Goal: Information Seeking & Learning: Learn about a topic

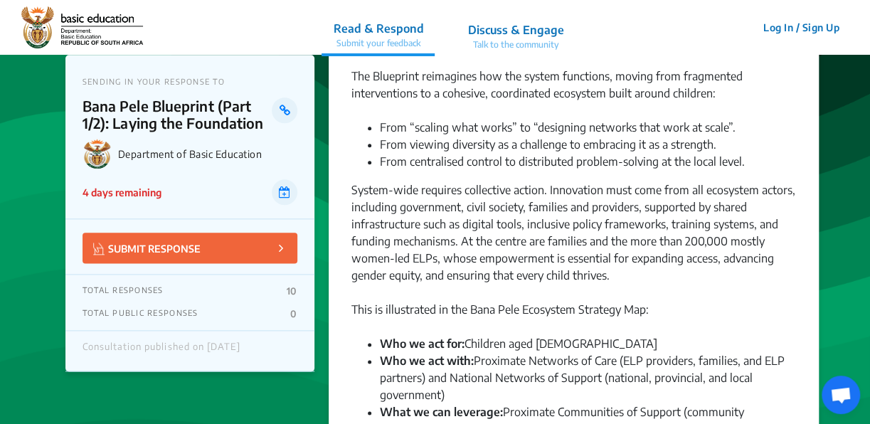
scroll to position [1112, 0]
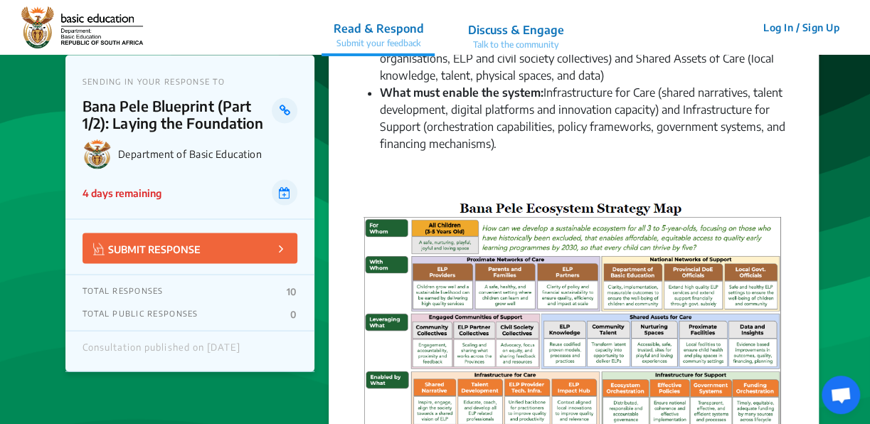
click at [159, 287] on p "TOTAL RESPONSES" at bounding box center [122, 290] width 81 height 11
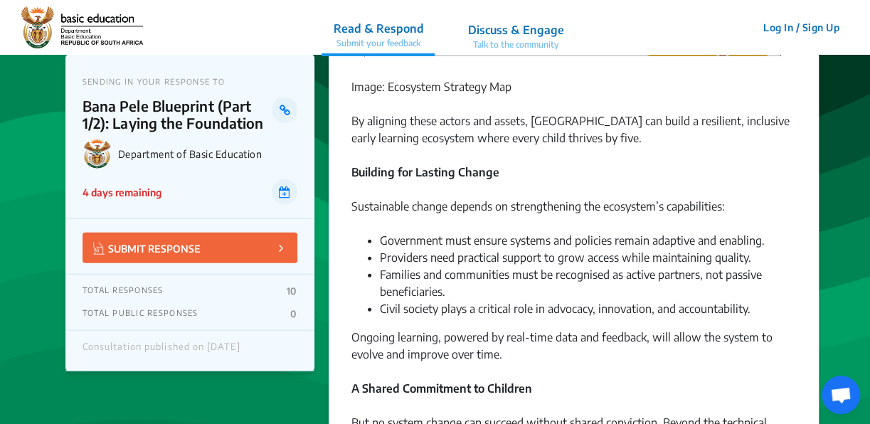
click at [516, 43] on p "Talk to the community" at bounding box center [515, 44] width 96 height 13
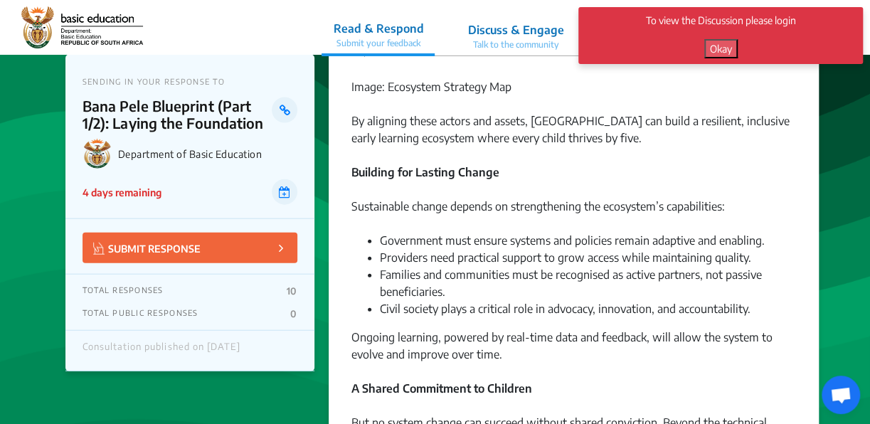
click at [560, 87] on figcaption "Image: Ecosystem Strategy Map" at bounding box center [573, 86] width 445 height 17
click at [742, 79] on figcaption "Image: Ecosystem Strategy Map" at bounding box center [573, 86] width 445 height 17
